Goal: Navigation & Orientation: Find specific page/section

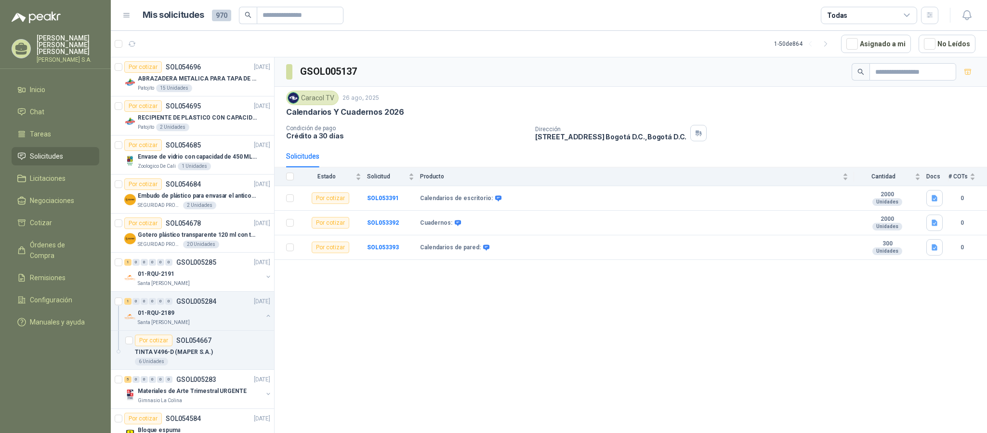
scroll to position [3, 0]
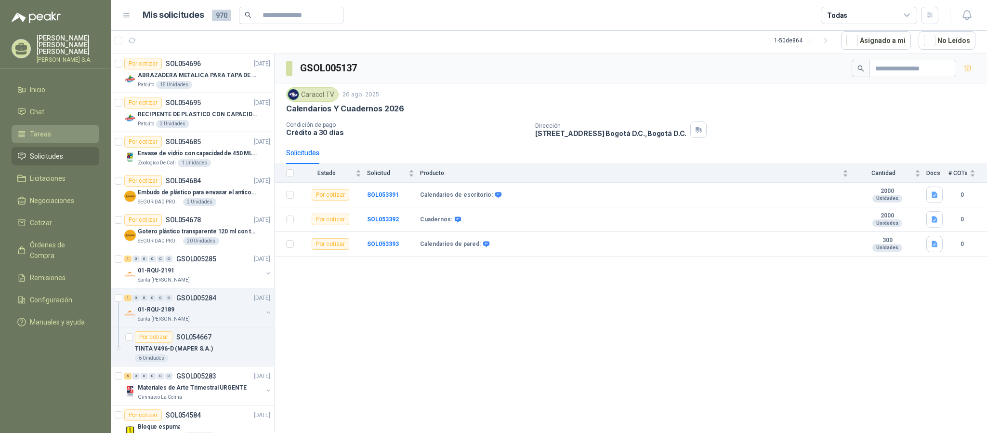
click at [38, 129] on span "Tareas" at bounding box center [40, 134] width 21 height 11
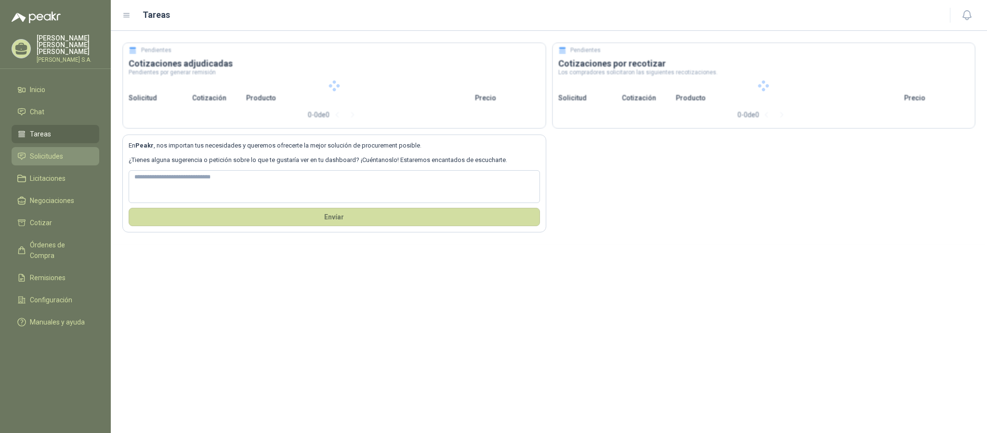
click at [44, 151] on span "Solicitudes" at bounding box center [46, 156] width 33 height 11
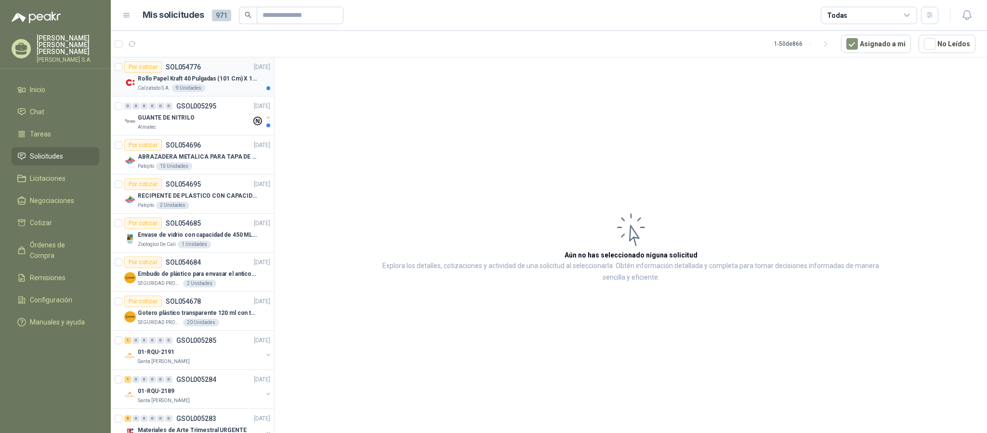
click at [154, 81] on p "Rollo Papel Kraft 40 Pulgadas (101 Cm) X 150 Mts 60 Gr" at bounding box center [198, 78] width 120 height 9
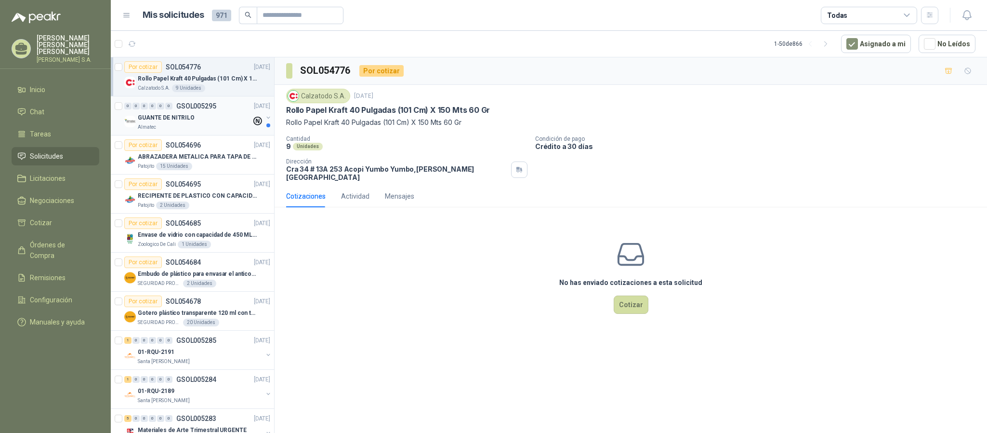
click at [184, 112] on div "GUANTE DE NITRILO" at bounding box center [195, 118] width 114 height 12
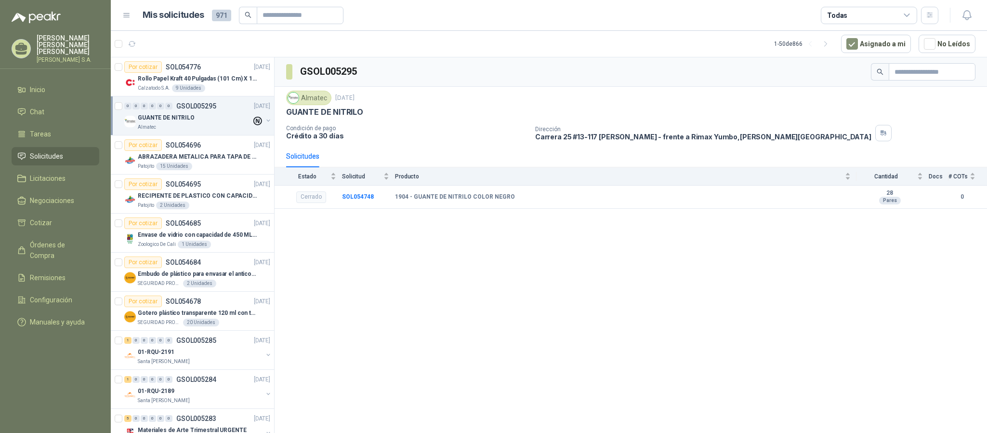
click at [43, 157] on link "Solicitudes" at bounding box center [56, 156] width 88 height 18
